Goal: Task Accomplishment & Management: Use online tool/utility

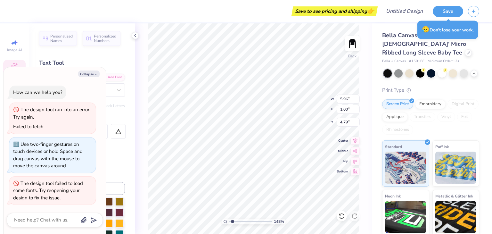
scroll to position [5, 1]
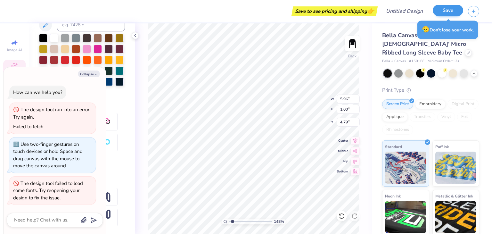
type input "1.47790541631588"
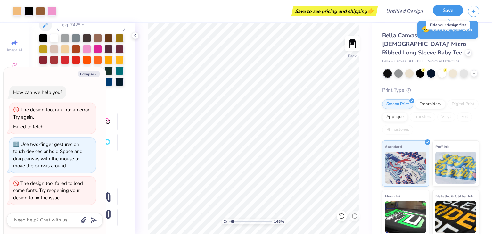
drag, startPoint x: 443, startPoint y: 12, endPoint x: 449, endPoint y: 8, distance: 6.9
click at [449, 8] on button "Save" at bounding box center [448, 10] width 30 height 11
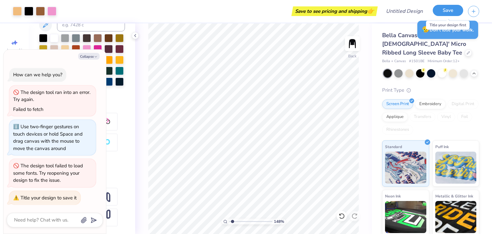
click at [450, 6] on button "Save" at bounding box center [448, 10] width 30 height 11
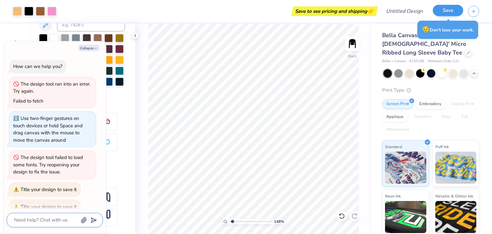
scroll to position [9, 0]
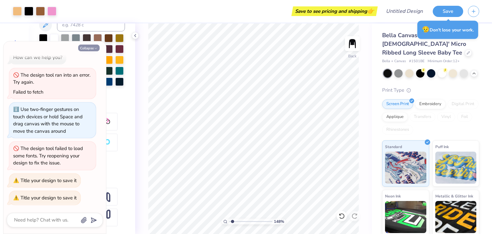
click at [81, 49] on button "Collapse" at bounding box center [88, 48] width 21 height 7
type textarea "x"
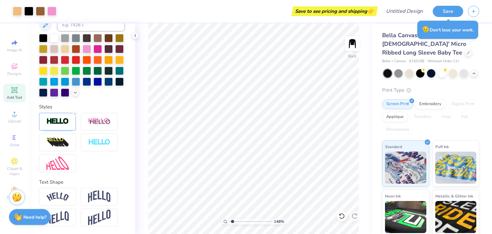
click at [447, 30] on div "😥 Don’t lose your work." at bounding box center [447, 29] width 61 height 18
click at [465, 49] on div at bounding box center [468, 52] width 7 height 7
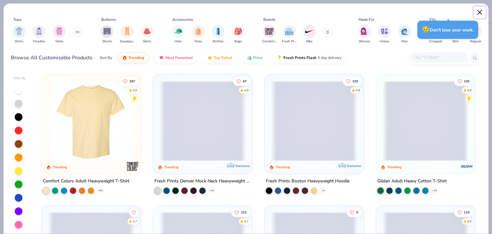
click at [480, 12] on button "Close" at bounding box center [480, 12] width 12 height 12
type input "1.47790541631588"
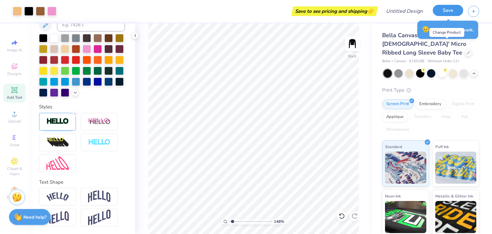
click at [450, 10] on button "Save" at bounding box center [448, 10] width 30 height 11
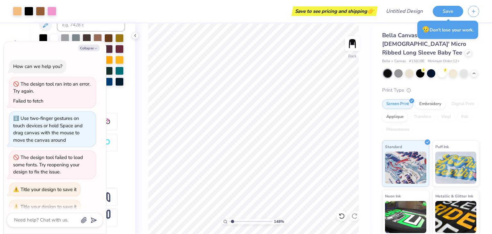
scroll to position [26, 0]
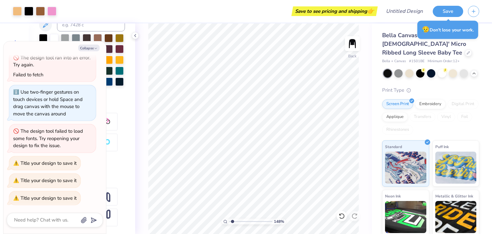
click at [59, 172] on div "How can we help you? The design tool ran into an error. Try again. Failed to fe…" at bounding box center [55, 119] width 96 height 182
click at [58, 217] on textarea at bounding box center [45, 220] width 65 height 9
type textarea "x"
click at [71, 135] on div "The design tool failed to load some fonts. Try reopening your design to fix the…" at bounding box center [48, 138] width 70 height 21
click at [137, 40] on div "148 % Back" at bounding box center [253, 128] width 237 height 210
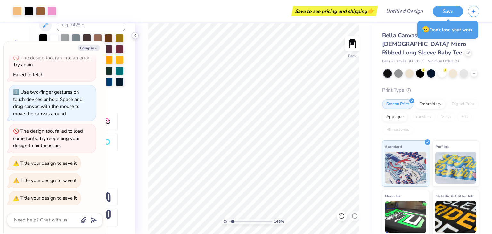
click at [135, 37] on icon at bounding box center [135, 35] width 5 height 5
type input "1.47790541631588"
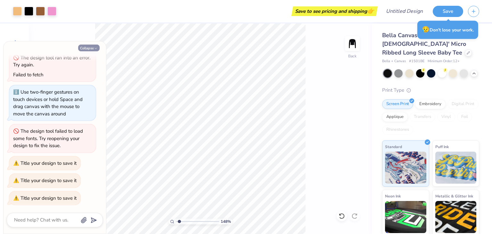
click at [93, 48] on button "Collapse" at bounding box center [88, 48] width 21 height 7
type textarea "x"
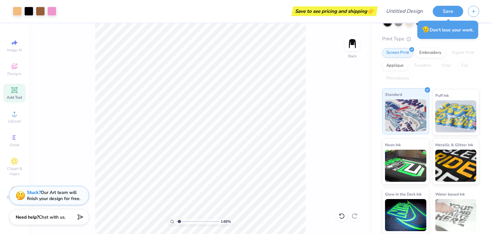
scroll to position [0, 0]
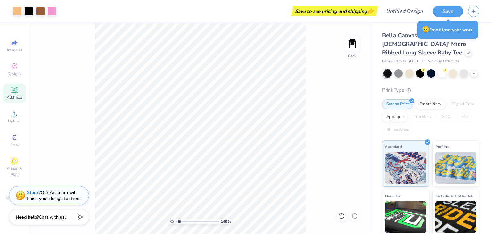
click at [475, 42] on div "Bella Canvas [DEMOGRAPHIC_DATA]' Micro Ribbed Long Sleeve Baby Tee Bella + Canv…" at bounding box center [432, 154] width 120 height 262
click at [407, 11] on input "Design Title" at bounding box center [412, 11] width 31 height 13
click at [442, 18] on div "Save" at bounding box center [462, 11] width 59 height 22
type input "1.47790541631588"
click at [401, 13] on input "Design Title" at bounding box center [412, 11] width 31 height 13
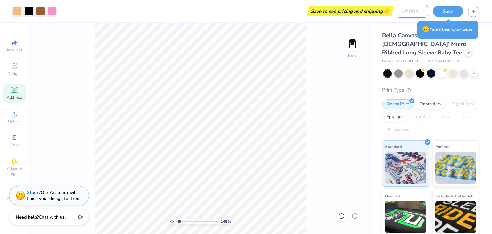
type input "T"
type input "1.47790541631588"
type input "Th"
type input "1.47790541631588"
type input "The"
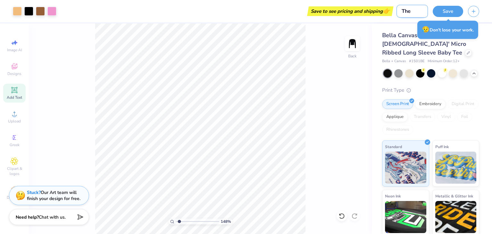
type input "1.47790541631588"
type input "Thet"
type input "1.47790541631588"
type input "Theta"
type input "1.47790541631588"
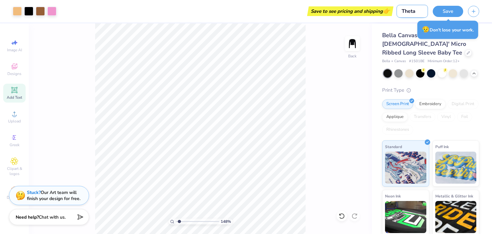
type input "Theta"
type input "1.47790541631588"
type input "Theta"
type input "1.47790541631588"
type input "Thet"
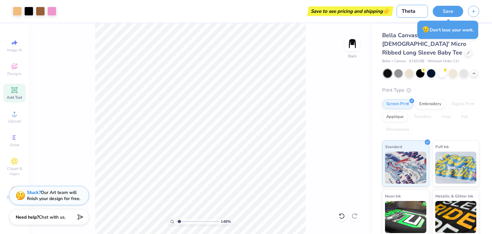
type input "1.47790541631588"
type input "The"
type input "1.47790541631588"
type input "Th"
type input "1.47790541631588"
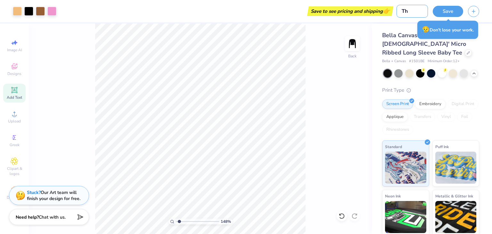
type input "T"
type input "1.47790541631588"
type input "L"
type input "1.47790541631588"
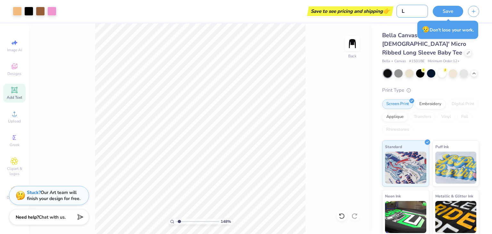
type input "Lo"
type input "1.47790541631588"
type input "Lon"
type input "1.47790541631588"
type input "Long"
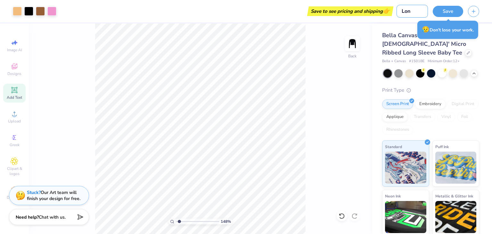
type input "1.47790541631588"
type input "Long"
type input "1.47790541631588"
type input "Long S"
type input "1.47790541631588"
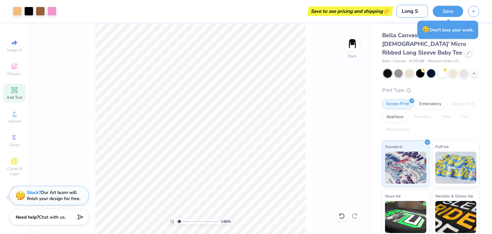
type input "[PERSON_NAME]"
type input "1.47790541631588"
type input "Long Sle"
type input "1.47790541631588"
type input "Long Slee"
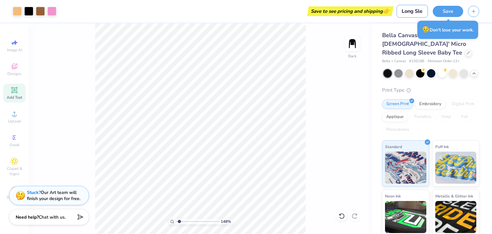
type input "1.47790541631588"
type input "Long Sleev"
type input "1.47790541631588"
type input "Long Sleeve"
type input "1.47790541631588"
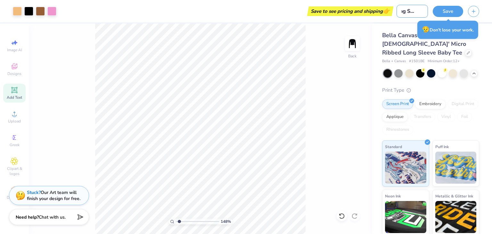
type input "Long Sleeve"
type input "1.47790541631588"
type input "Long Sleeve b"
type input "1.47790541631588"
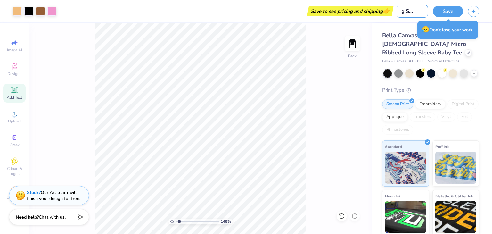
type input "Long Sleeve ba"
type input "1.47790541631588"
type input "Long Sleeve bab"
type input "1.47790541631588"
type input "Long Sleeve baby"
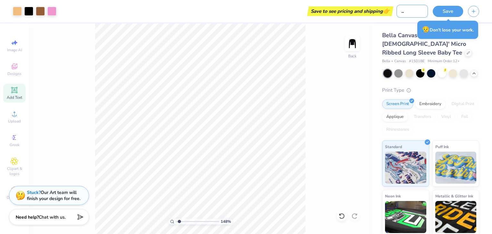
type input "1.47790541631588"
type input "Long Sleeve baby"
type input "1.47790541631588"
type input "Long Sleeve baby t"
type input "1.47790541631588"
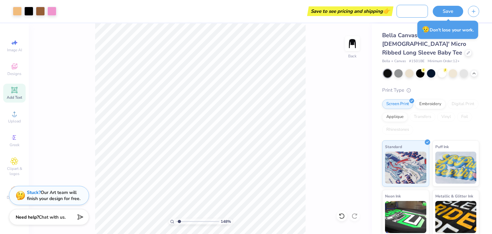
type input "Long Sleeve baby te"
type input "1.47790541631588"
type input "Long Sleeve baby tee"
type input "1.47790541631588"
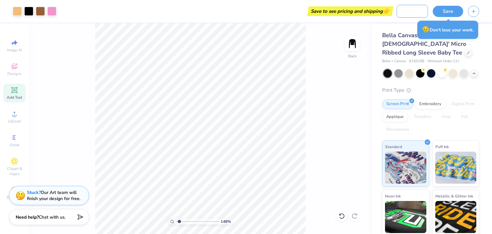
type input "Long Sleeve baby tee"
type input "1.47790541631588"
type input "Long Sleeve baby tee"
click at [443, 9] on button "Save" at bounding box center [448, 10] width 30 height 11
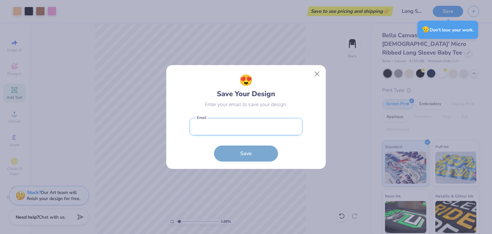
click at [265, 133] on input "email" at bounding box center [246, 127] width 113 height 18
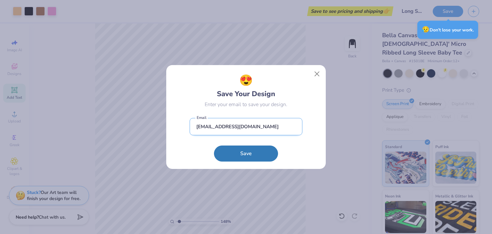
click at [267, 126] on input "[EMAIL_ADDRESS][DOMAIN_NAME]" at bounding box center [246, 127] width 113 height 18
type input "[EMAIL_ADDRESS][DOMAIN_NAME]"
click at [239, 148] on button "Save" at bounding box center [246, 152] width 64 height 16
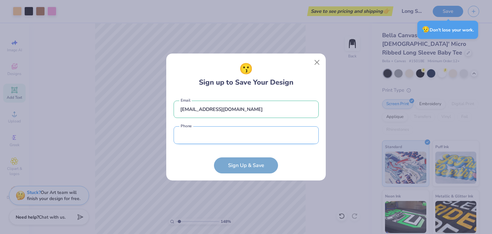
click at [206, 132] on input "tel" at bounding box center [246, 135] width 145 height 18
type input "2"
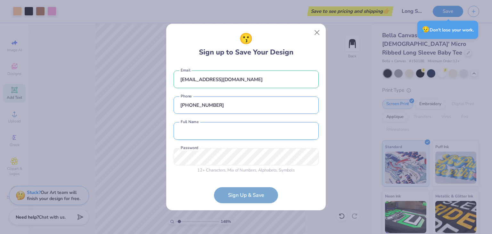
type input "[PHONE_NUMBER]"
click at [232, 135] on input "text" at bounding box center [246, 131] width 145 height 18
type input "[PERSON_NAME]"
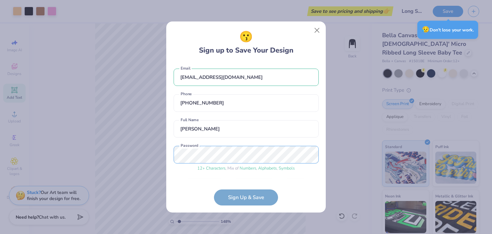
scroll to position [20, 0]
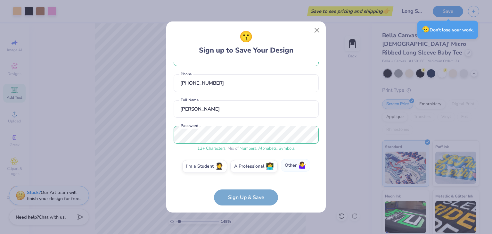
click at [287, 163] on label "Other 🤷‍♀️" at bounding box center [295, 165] width 29 height 13
click at [248, 186] on input "Other 🤷‍♀️" at bounding box center [246, 188] width 4 height 4
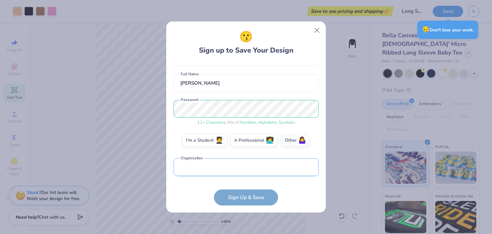
click at [235, 168] on input "text" at bounding box center [246, 167] width 145 height 18
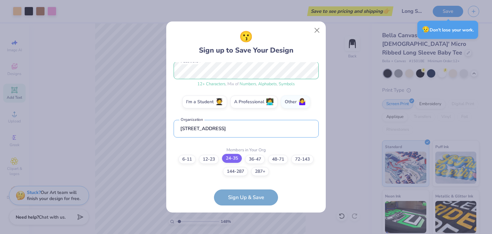
type input "[STREET_ADDRESS]"
click at [229, 158] on label "24-35" at bounding box center [232, 158] width 20 height 9
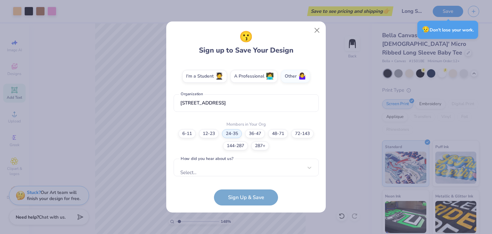
click at [254, 176] on div "[EMAIL_ADDRESS][DOMAIN_NAME] Email [PHONE_NUMBER] Phone [PERSON_NAME] Full Name…" at bounding box center [246, 120] width 145 height 117
click at [240, 169] on div "Select..." at bounding box center [246, 168] width 145 height 18
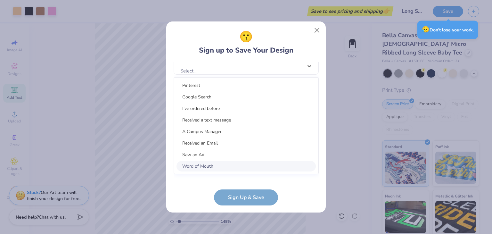
scroll to position [206, 0]
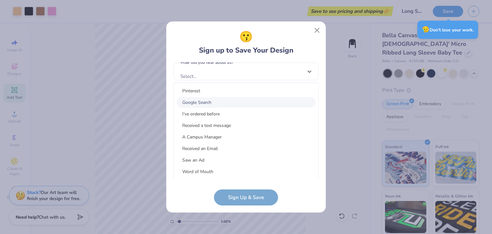
click at [228, 103] on div "Google Search" at bounding box center [245, 102] width 139 height 11
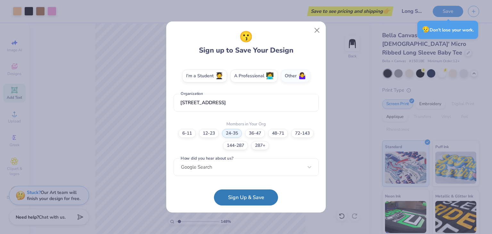
scroll to position [110, 0]
click at [234, 196] on button "Sign Up & Save" at bounding box center [246, 197] width 64 height 16
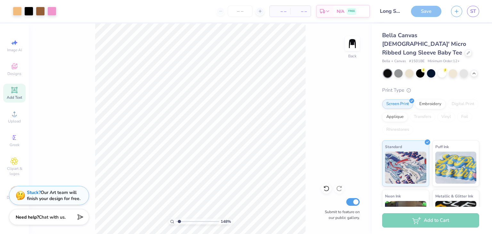
type input "1.47790541631588"
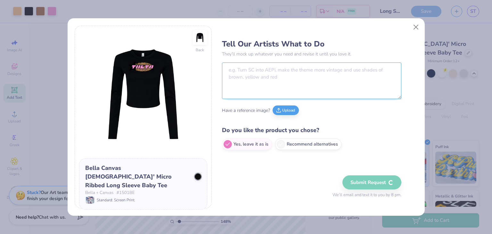
click at [343, 84] on textarea at bounding box center [311, 80] width 179 height 37
click at [320, 143] on label "Recommend alternatives" at bounding box center [308, 143] width 66 height 12
click at [226, 143] on input "Recommend alternatives" at bounding box center [224, 144] width 4 height 4
radio input "true"
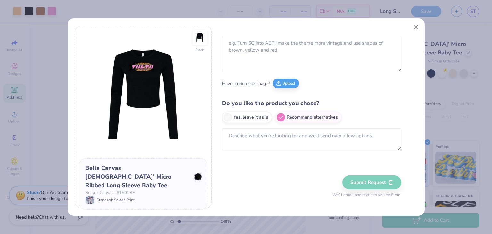
scroll to position [27, 0]
click at [356, 139] on textarea at bounding box center [311, 139] width 179 height 22
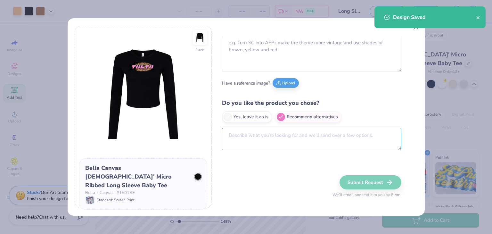
type input "1.47790541631588"
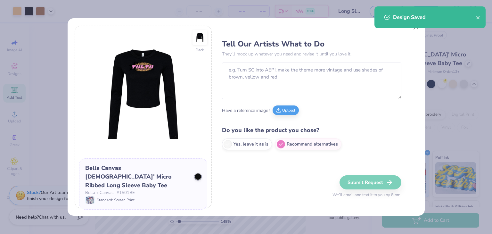
scroll to position [27, 0]
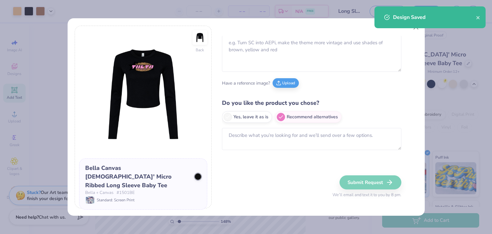
click at [415, 26] on div "Design Saved" at bounding box center [429, 17] width 111 height 22
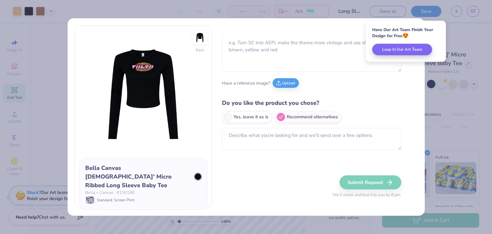
click at [414, 26] on div "Have Our Art Team Finish Your Design for Free 😍 Loop In Our Art Team" at bounding box center [406, 40] width 80 height 41
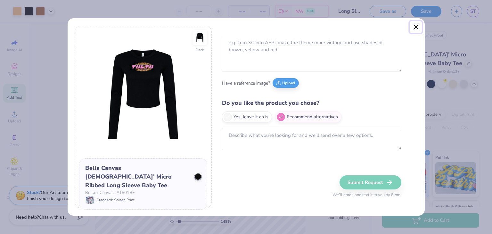
click at [416, 26] on button "Close" at bounding box center [416, 27] width 12 height 12
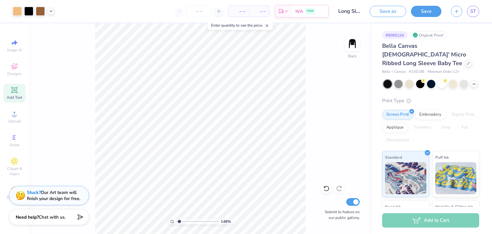
radio input "true"
click at [37, 6] on div at bounding box center [40, 10] width 9 height 9
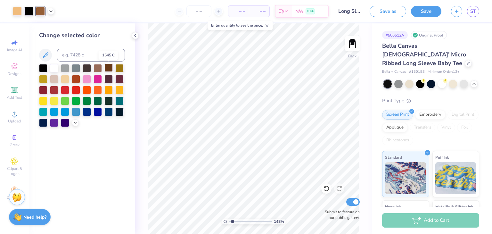
click at [108, 66] on div at bounding box center [108, 67] width 8 height 8
type input "1.47790541631588"
